Goal: Information Seeking & Learning: Learn about a topic

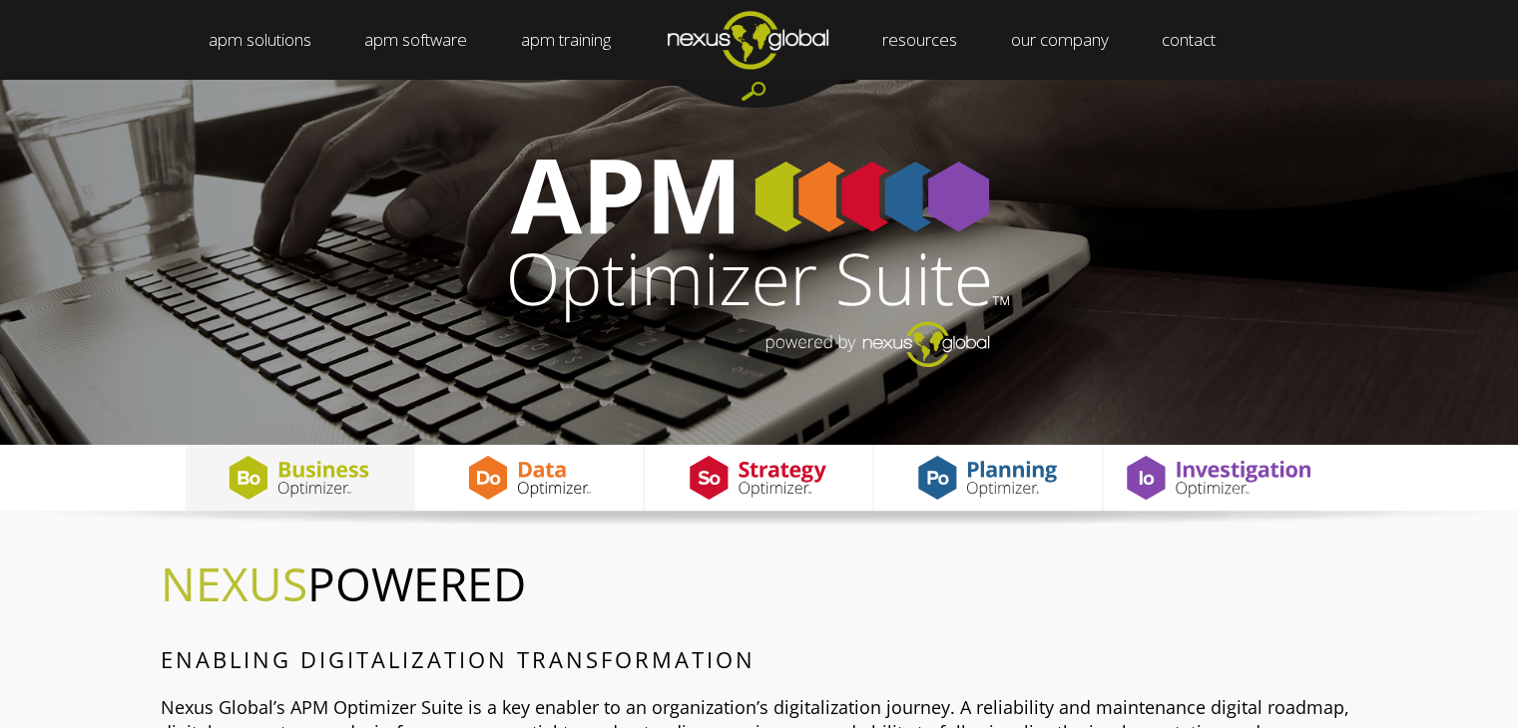
click at [316, 488] on img at bounding box center [299, 478] width 182 height 66
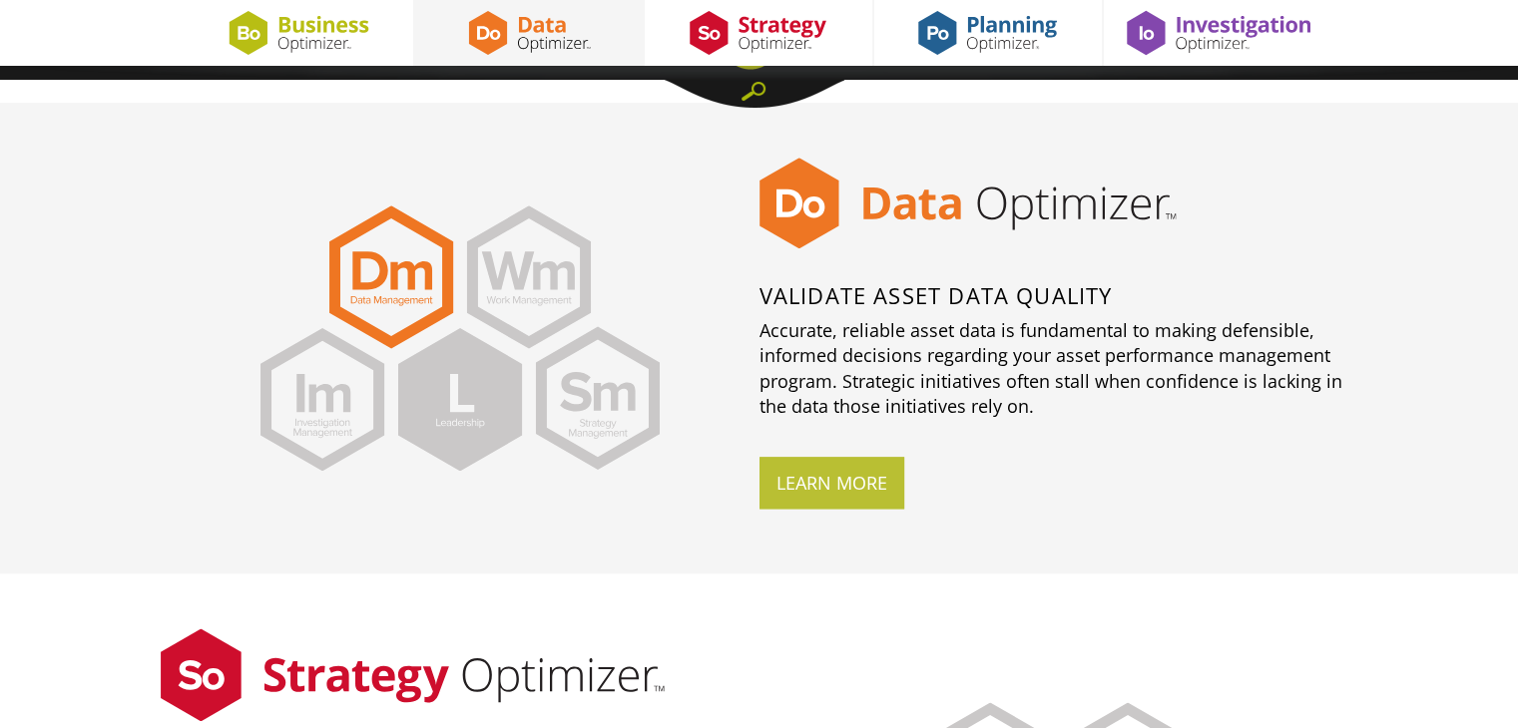
scroll to position [2398, 0]
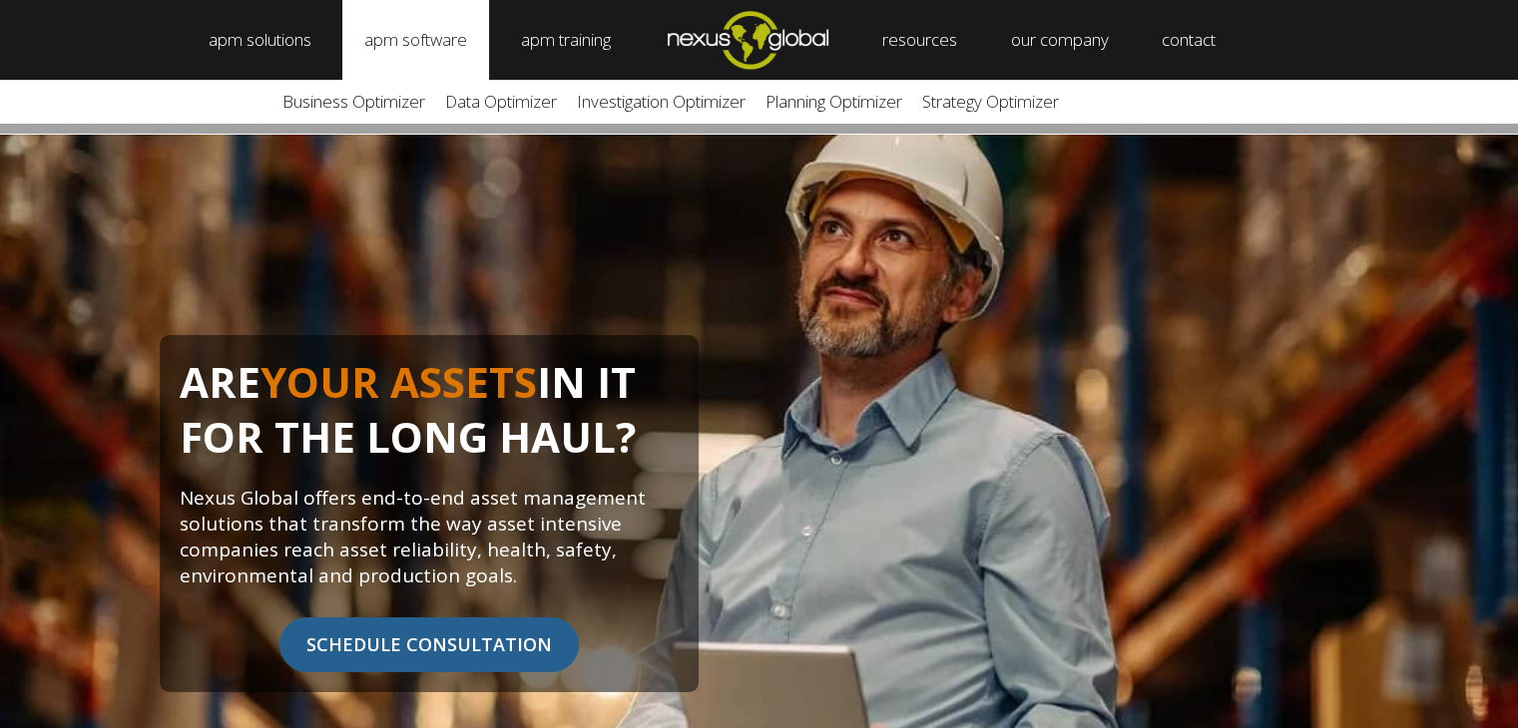
click at [456, 47] on link "apm software" at bounding box center [415, 40] width 147 height 80
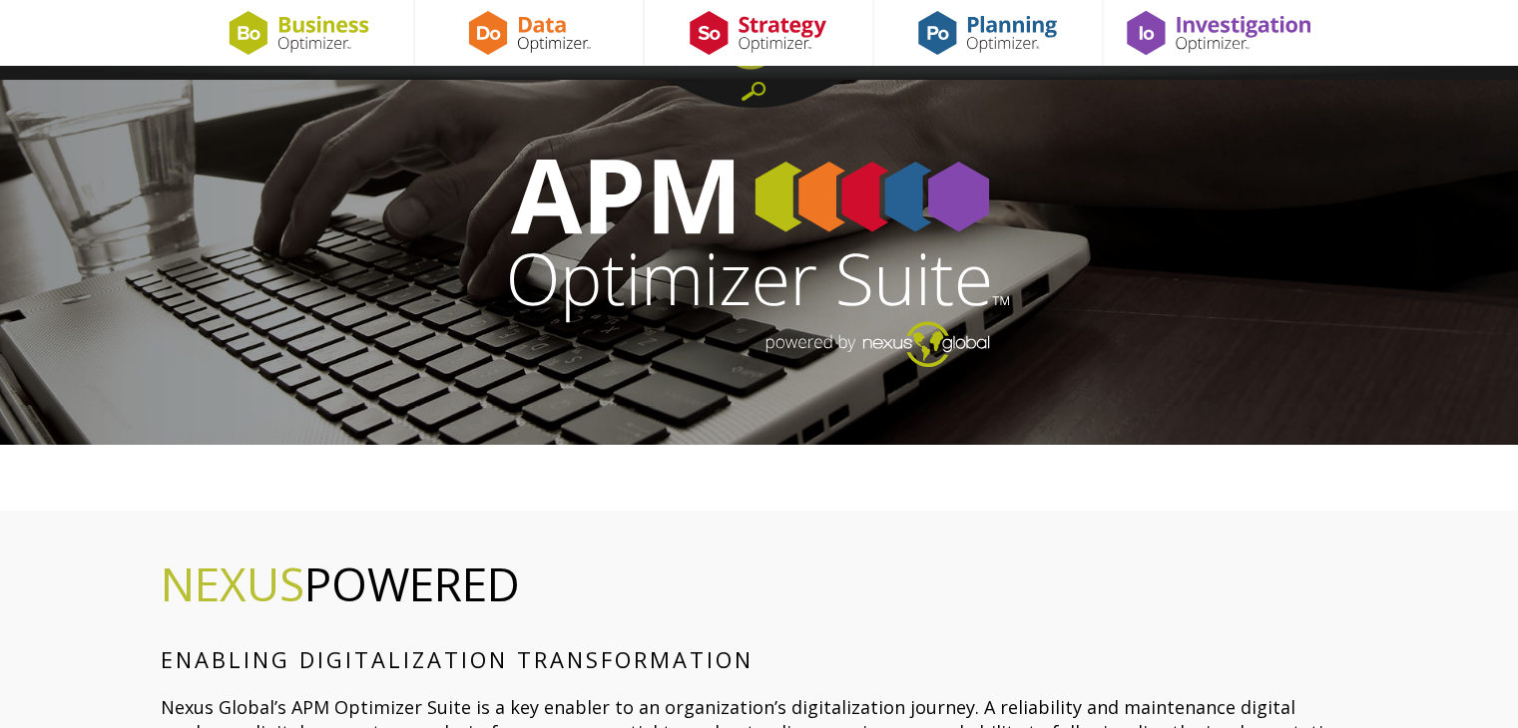
scroll to position [798, 0]
